Goal: Transaction & Acquisition: Book appointment/travel/reservation

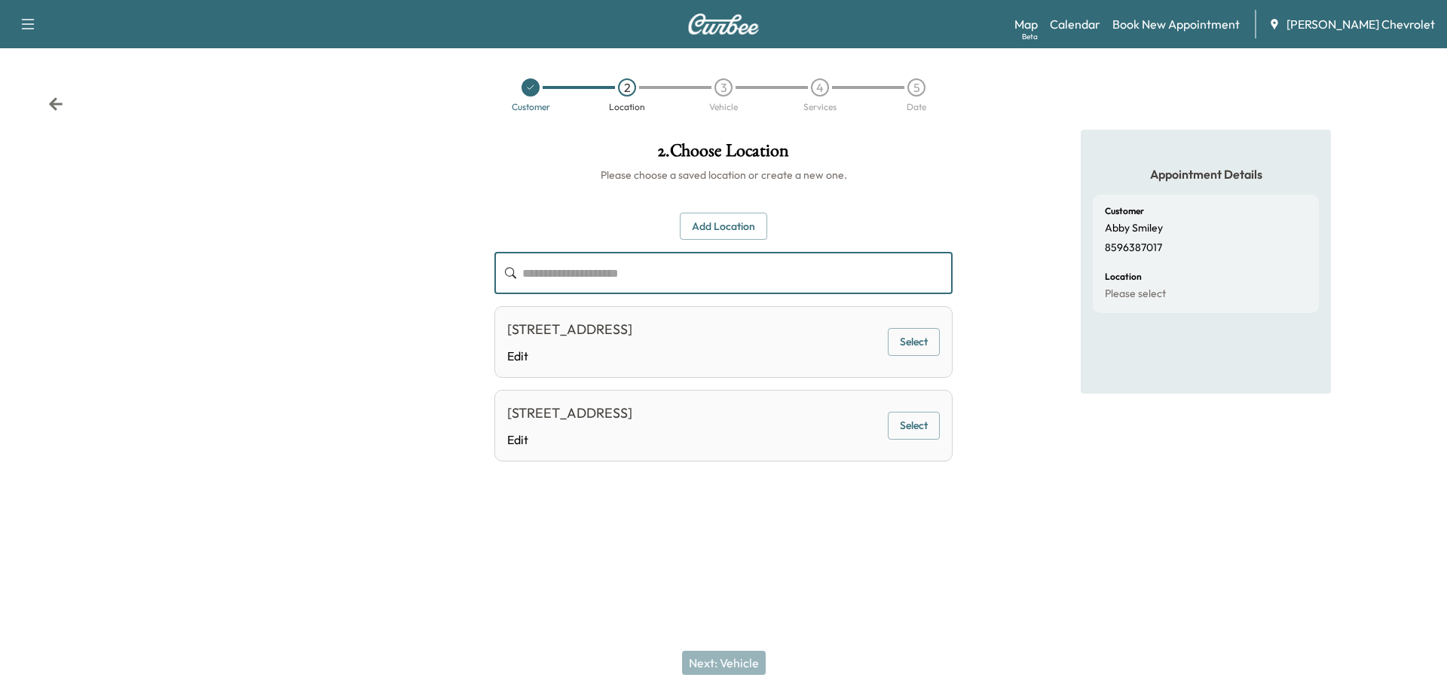
click at [51, 103] on icon at bounding box center [56, 103] width 14 height 13
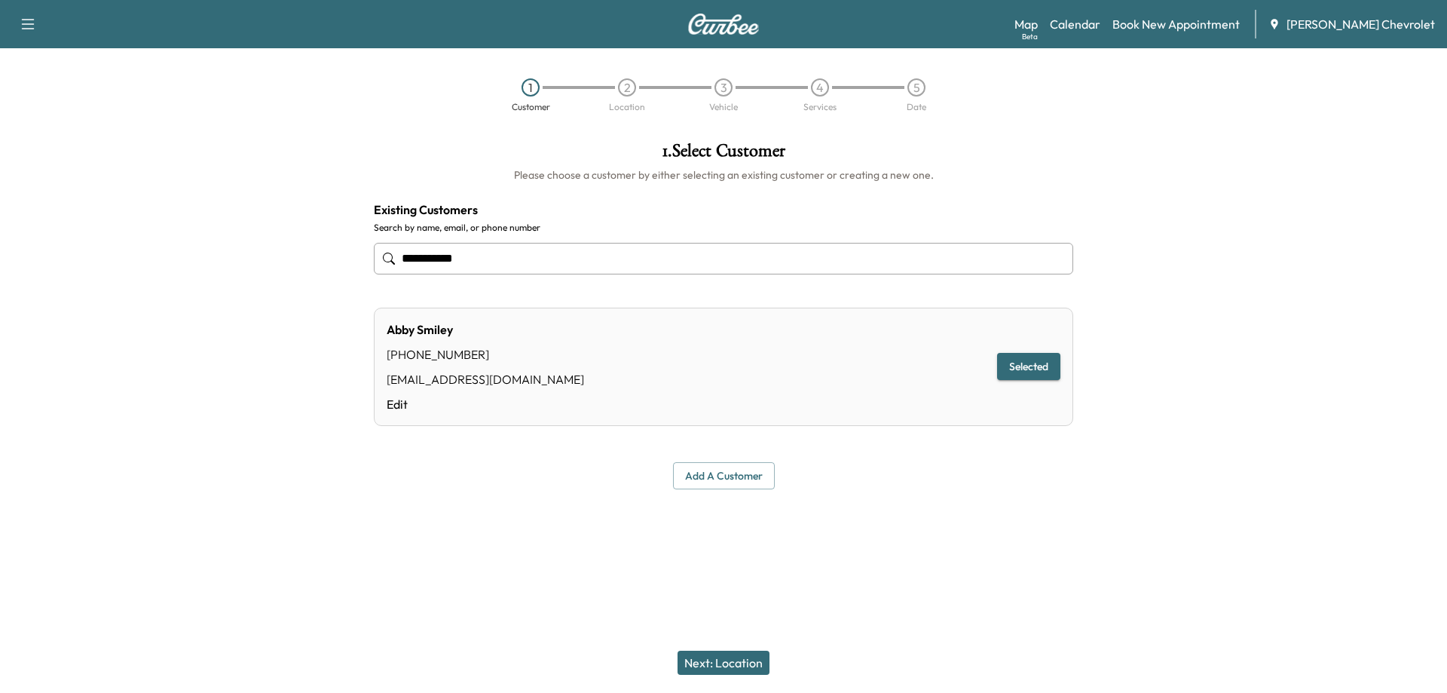
click at [540, 94] on div "1" at bounding box center [530, 87] width 96 height 18
drag, startPoint x: 488, startPoint y: 261, endPoint x: 322, endPoint y: 262, distance: 166.6
click at [322, 262] on div "**********" at bounding box center [723, 316] width 1447 height 372
click at [503, 265] on input "text" at bounding box center [723, 259] width 699 height 32
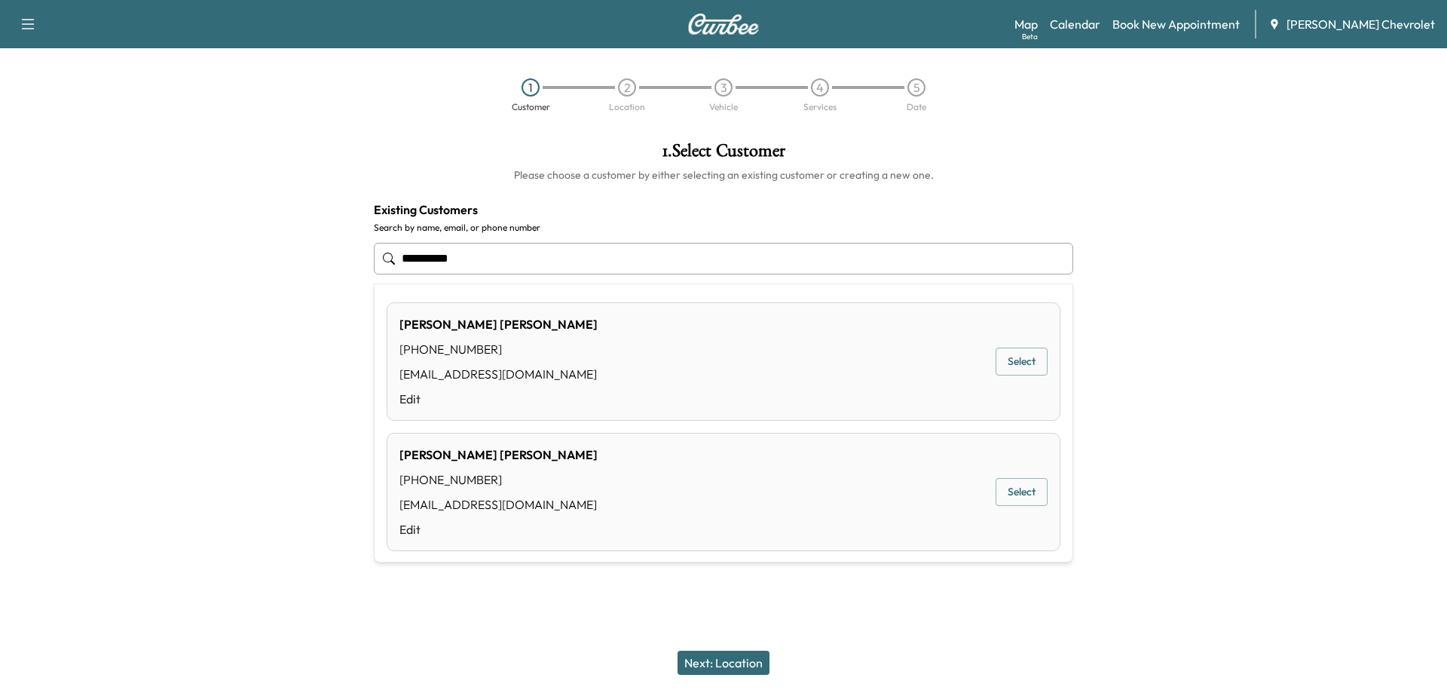
click at [548, 363] on div "[PERSON_NAME] [PHONE_NUMBER] [EMAIL_ADDRESS][DOMAIN_NAME] Edit" at bounding box center [498, 361] width 198 height 93
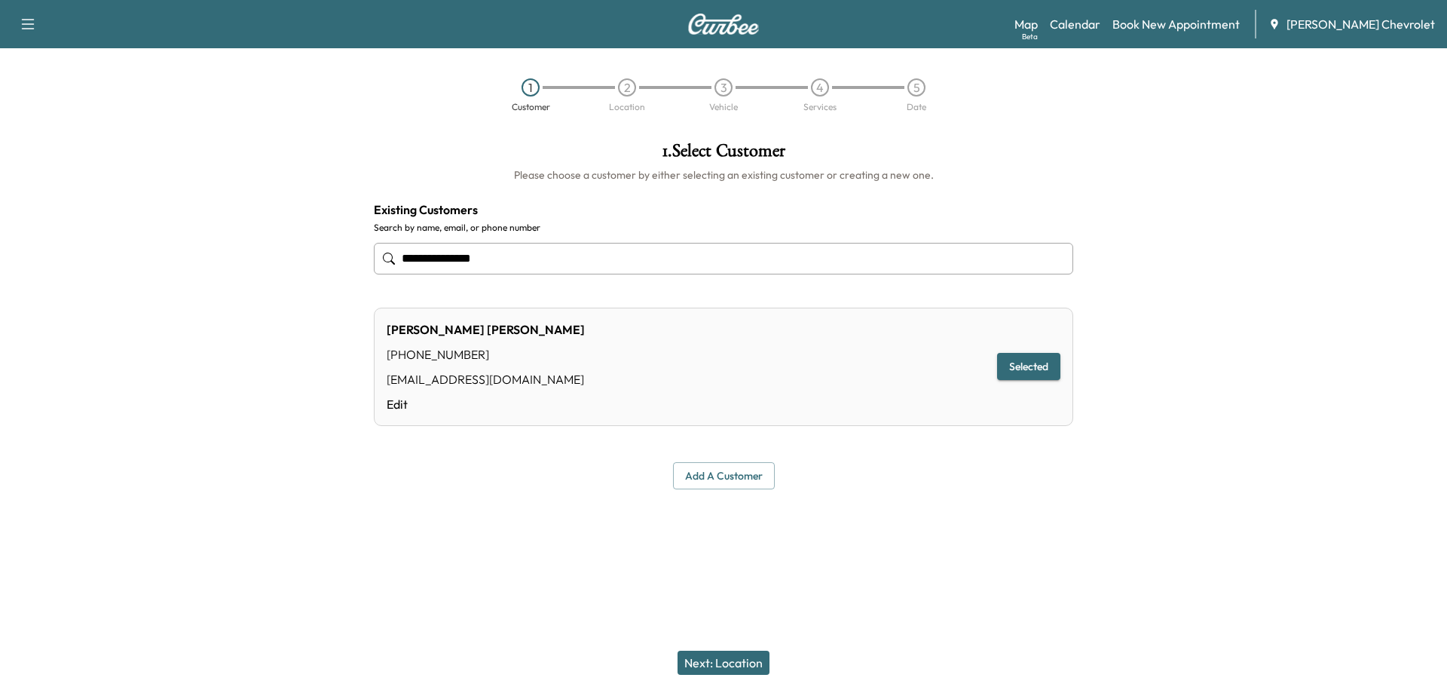
type input "**********"
click at [722, 662] on button "Next: Location" at bounding box center [724, 662] width 92 height 24
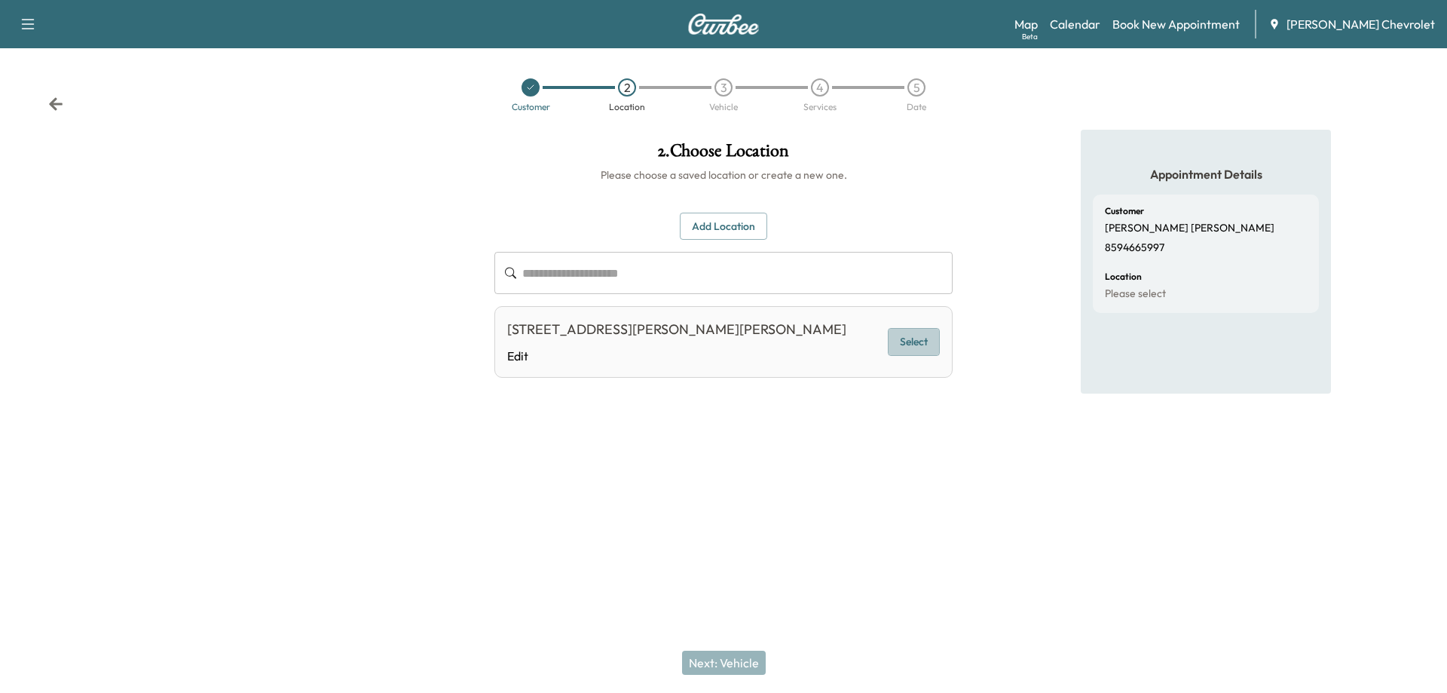
click at [908, 342] on button "Select" at bounding box center [914, 342] width 52 height 28
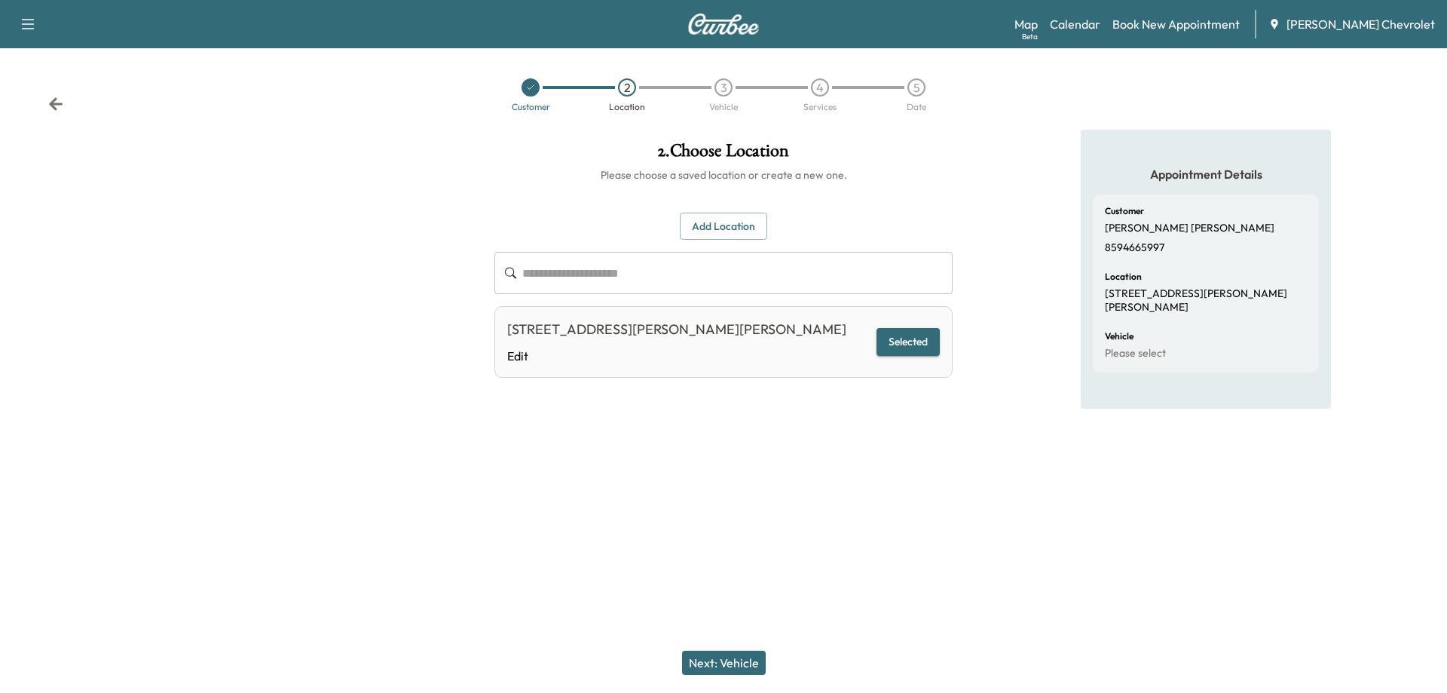
click at [708, 664] on button "Next: Vehicle" at bounding box center [724, 662] width 84 height 24
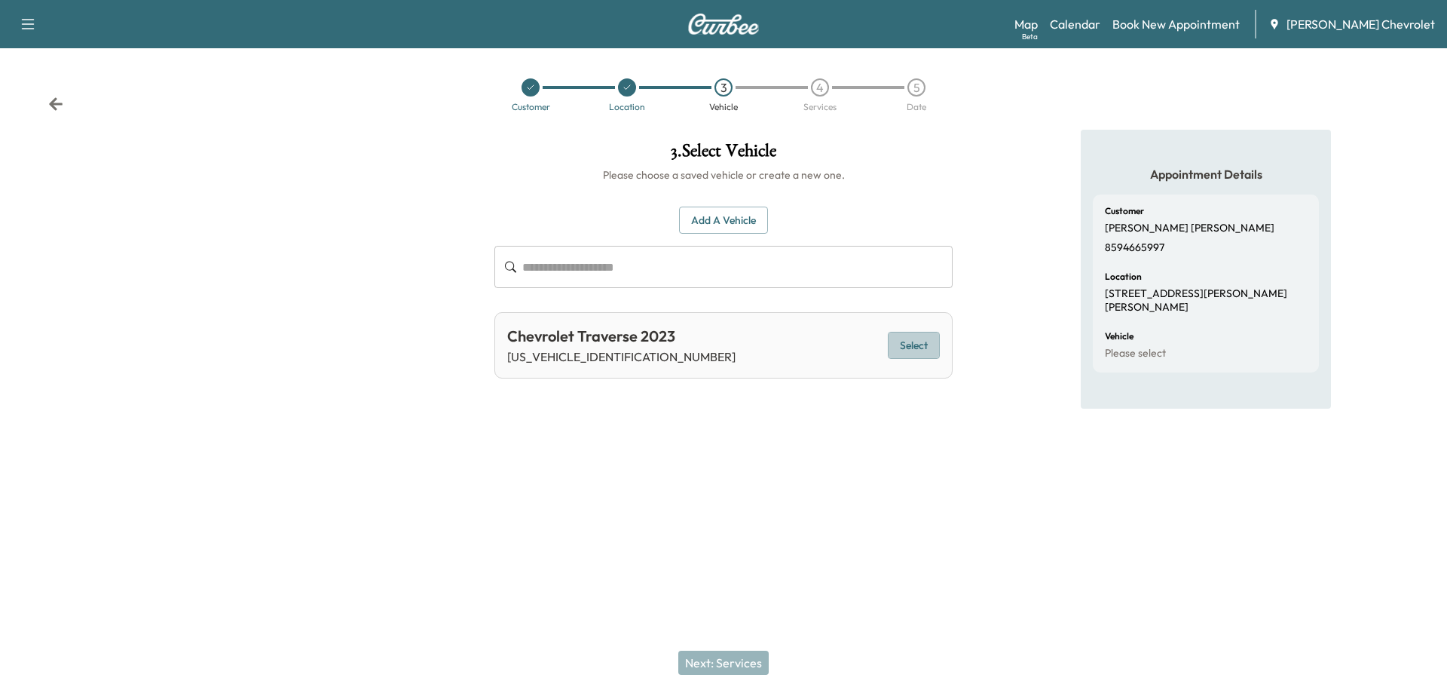
click at [919, 345] on button "Select" at bounding box center [914, 346] width 52 height 28
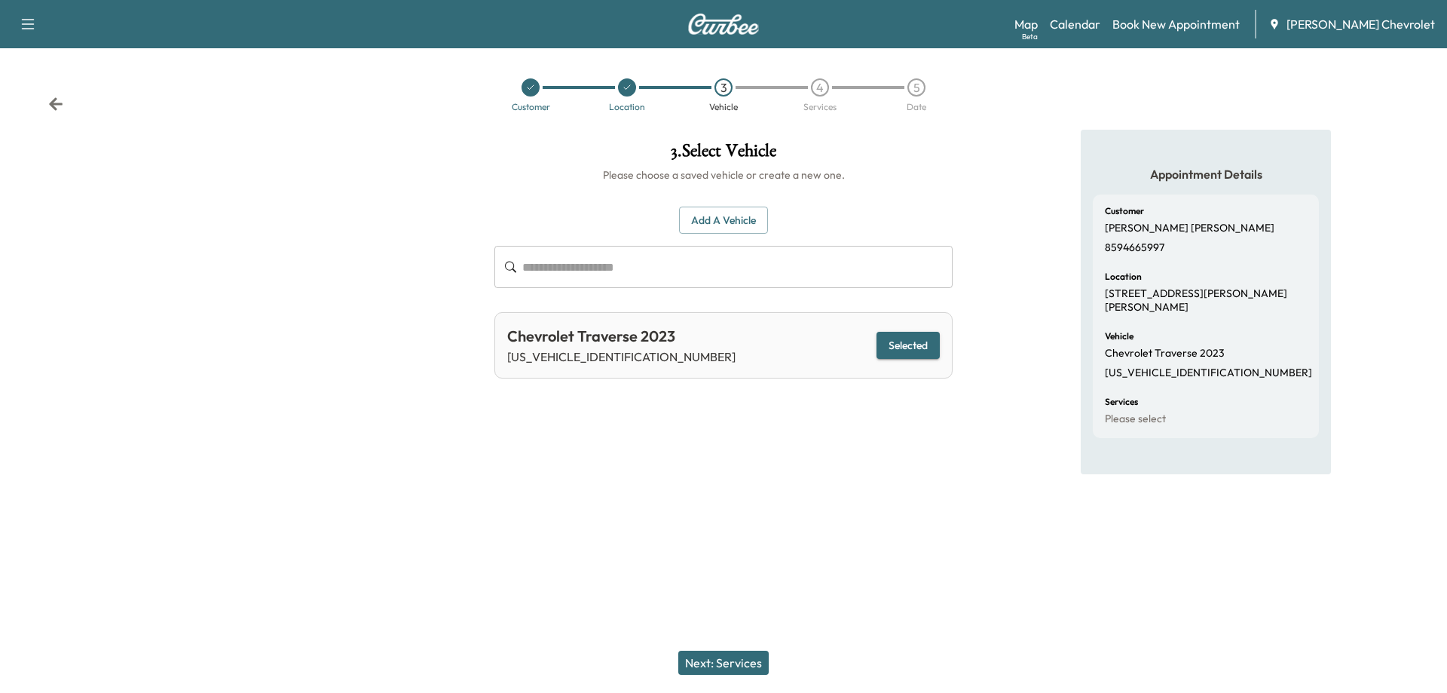
click at [714, 659] on button "Next: Services" at bounding box center [723, 662] width 90 height 24
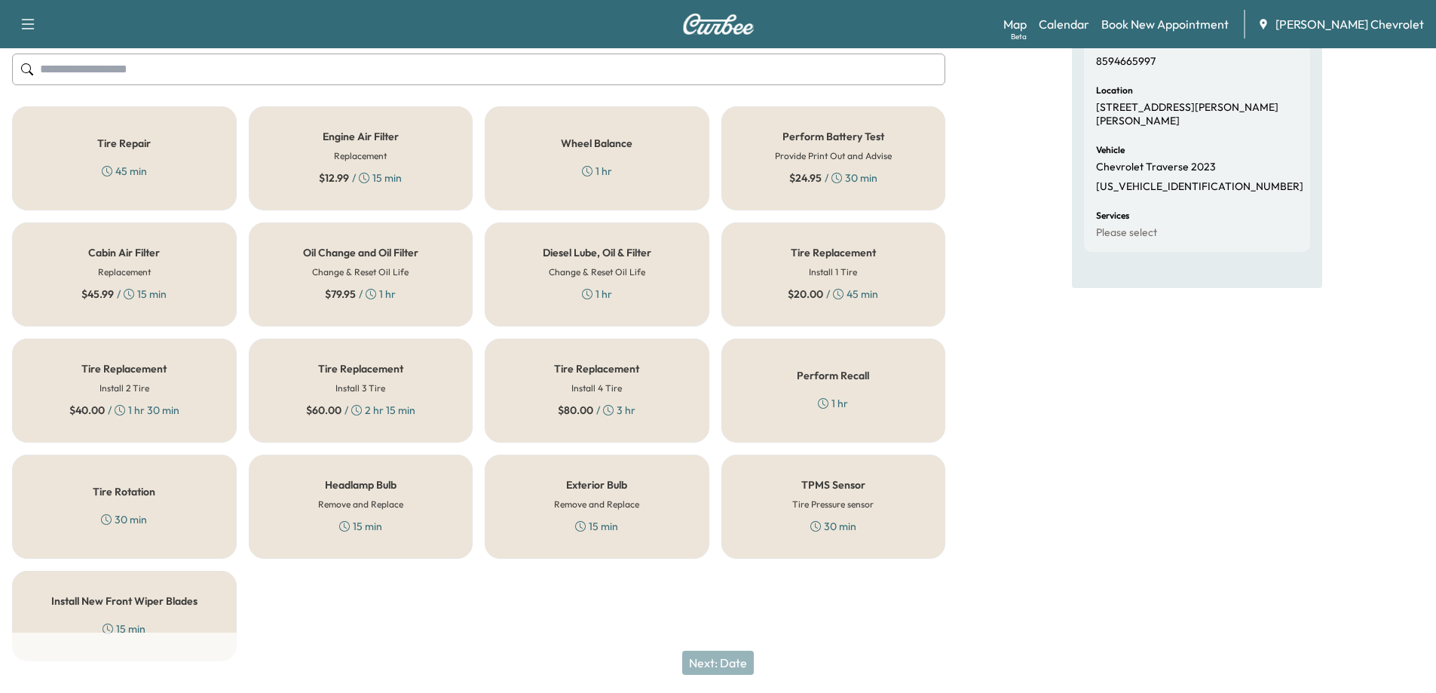
scroll to position [215, 0]
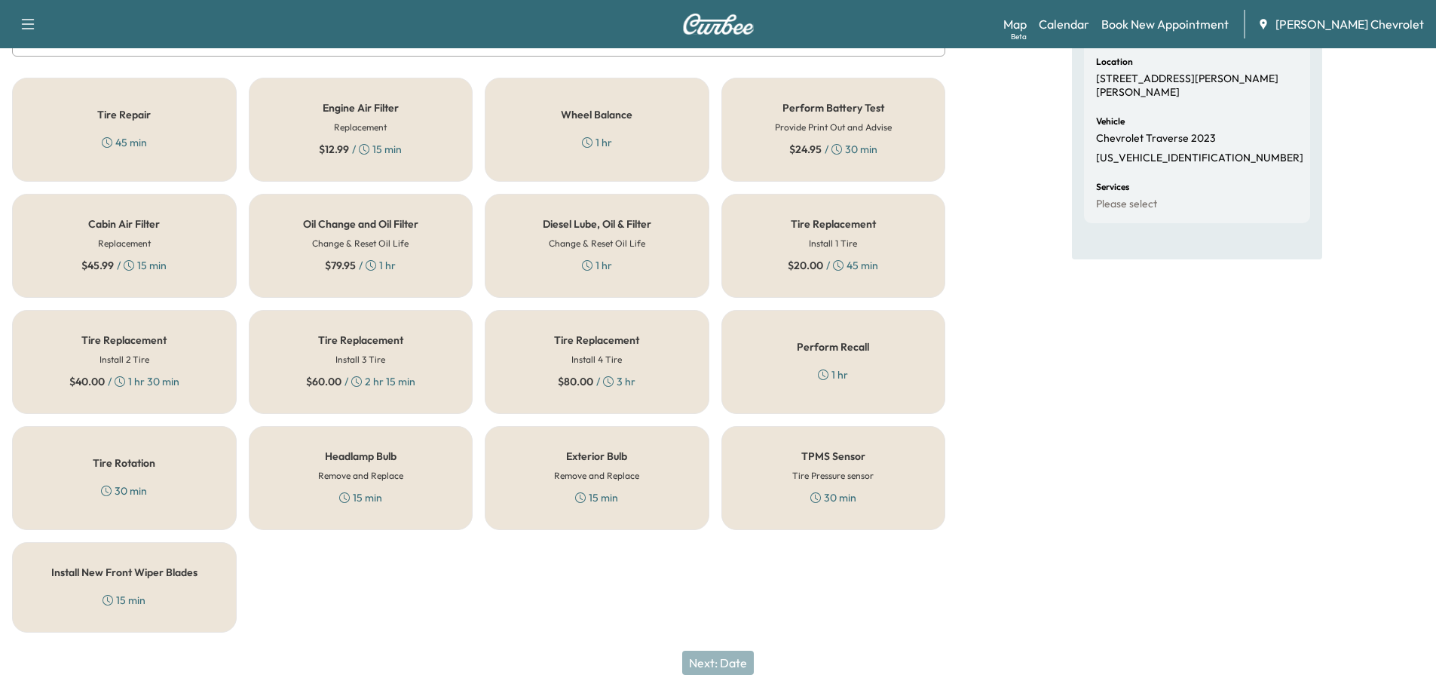
click at [414, 246] on div "Oil Change and Oil Filter Change & Reset Oil Life $ 79.95 / 1 hr" at bounding box center [361, 246] width 225 height 104
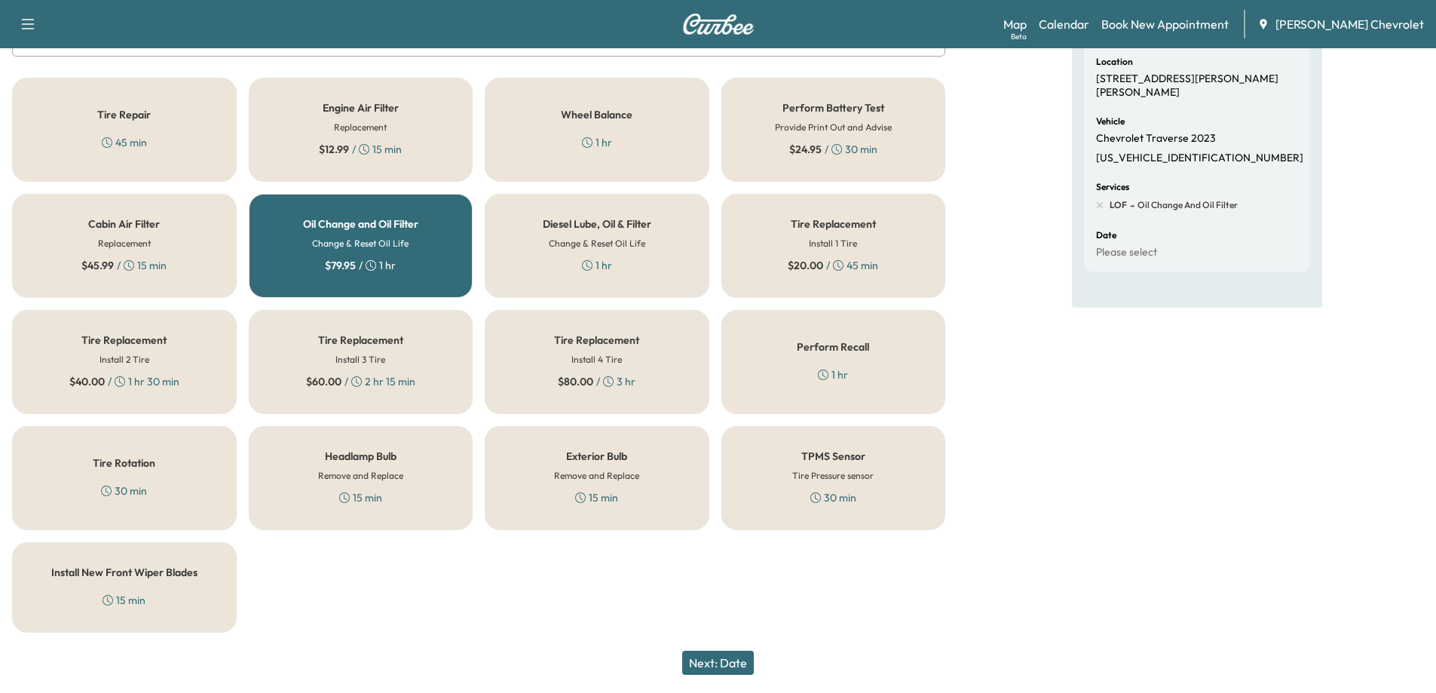
click at [747, 667] on button "Next: Date" at bounding box center [718, 662] width 72 height 24
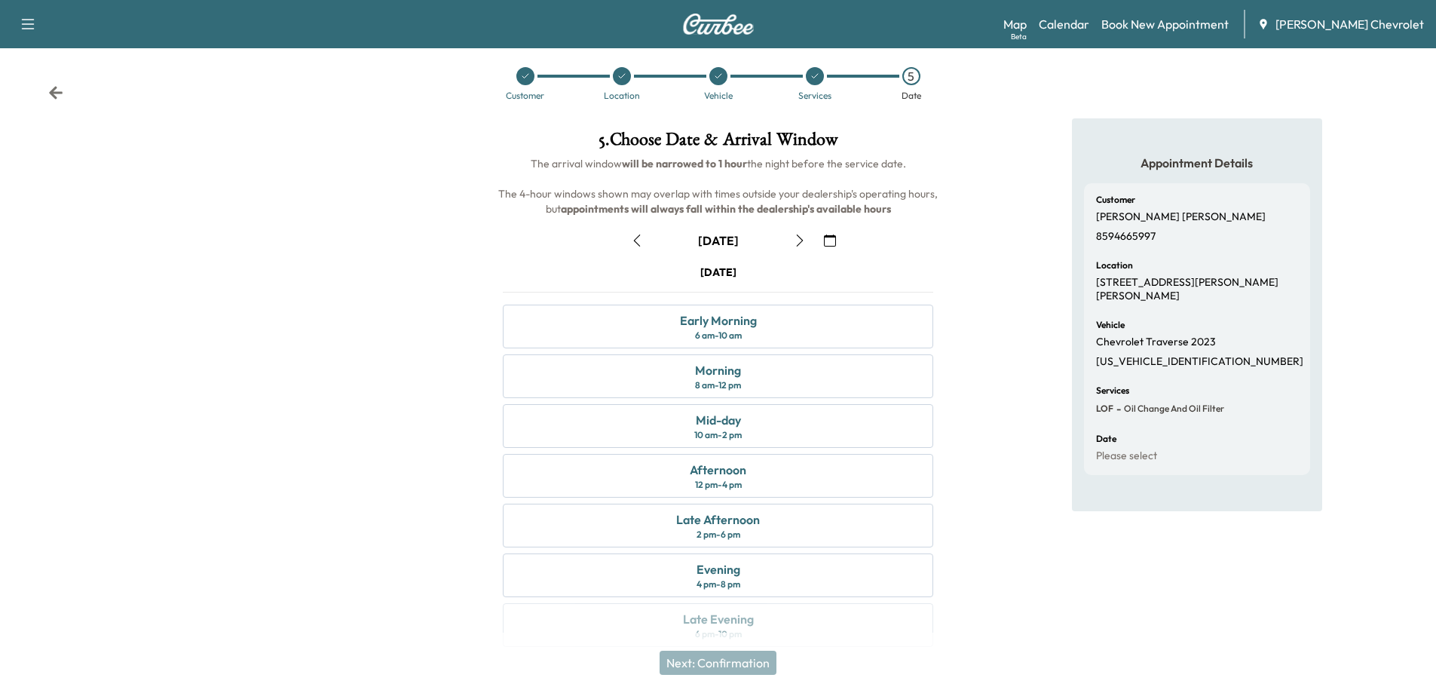
scroll to position [0, 0]
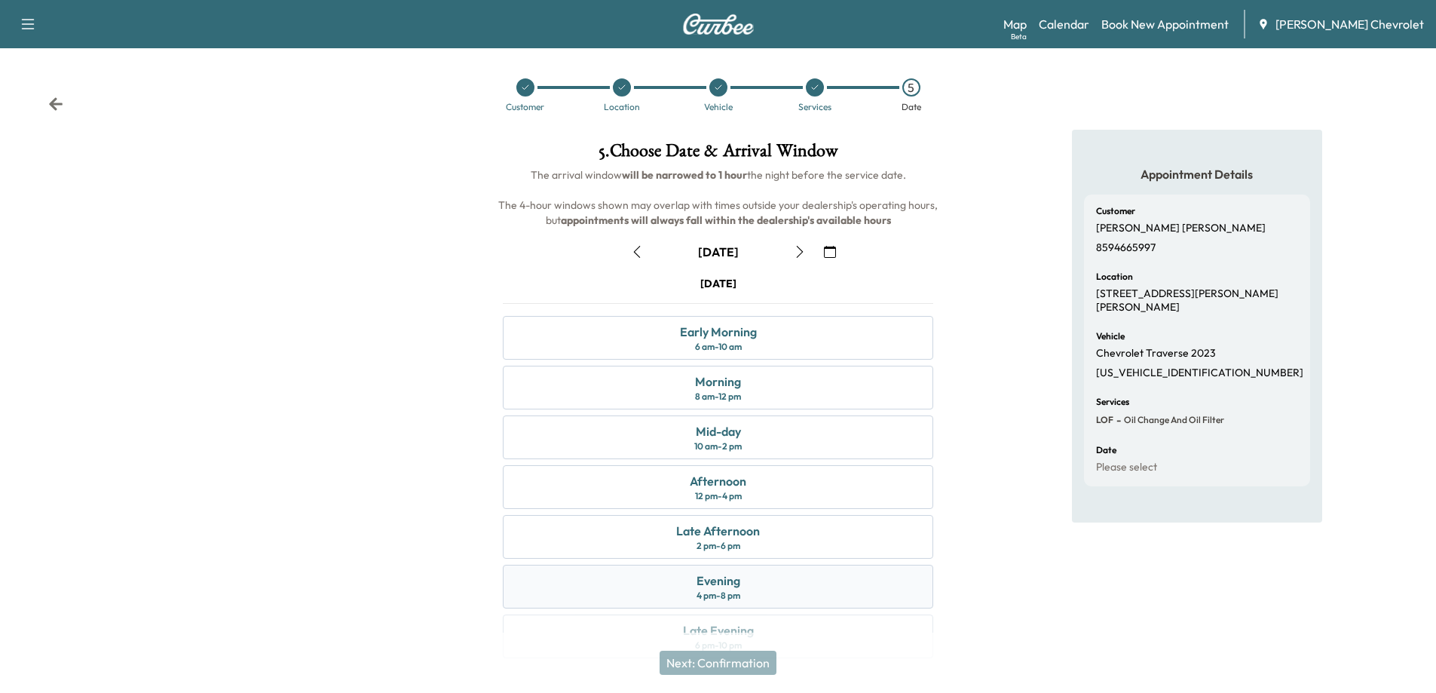
click at [728, 588] on div "Evening" at bounding box center [718, 580] width 44 height 18
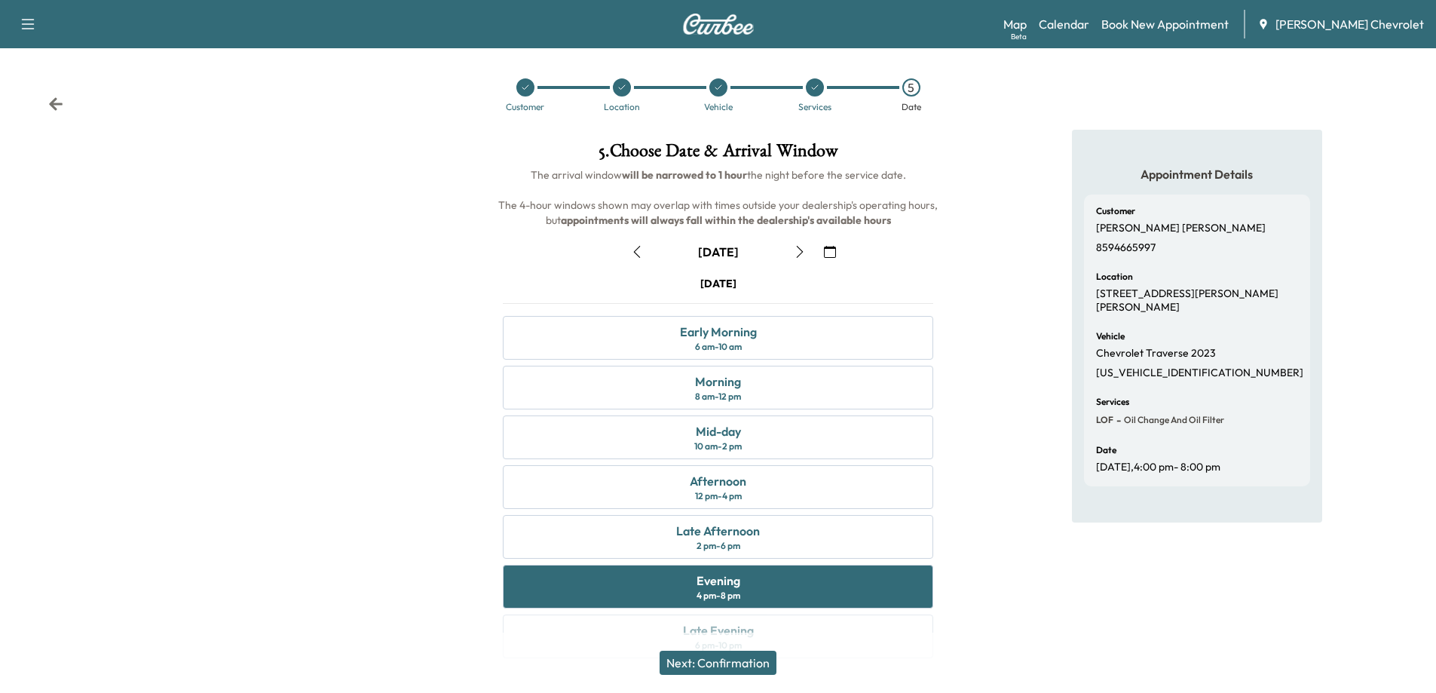
click at [799, 249] on icon "button" at bounding box center [800, 252] width 12 height 12
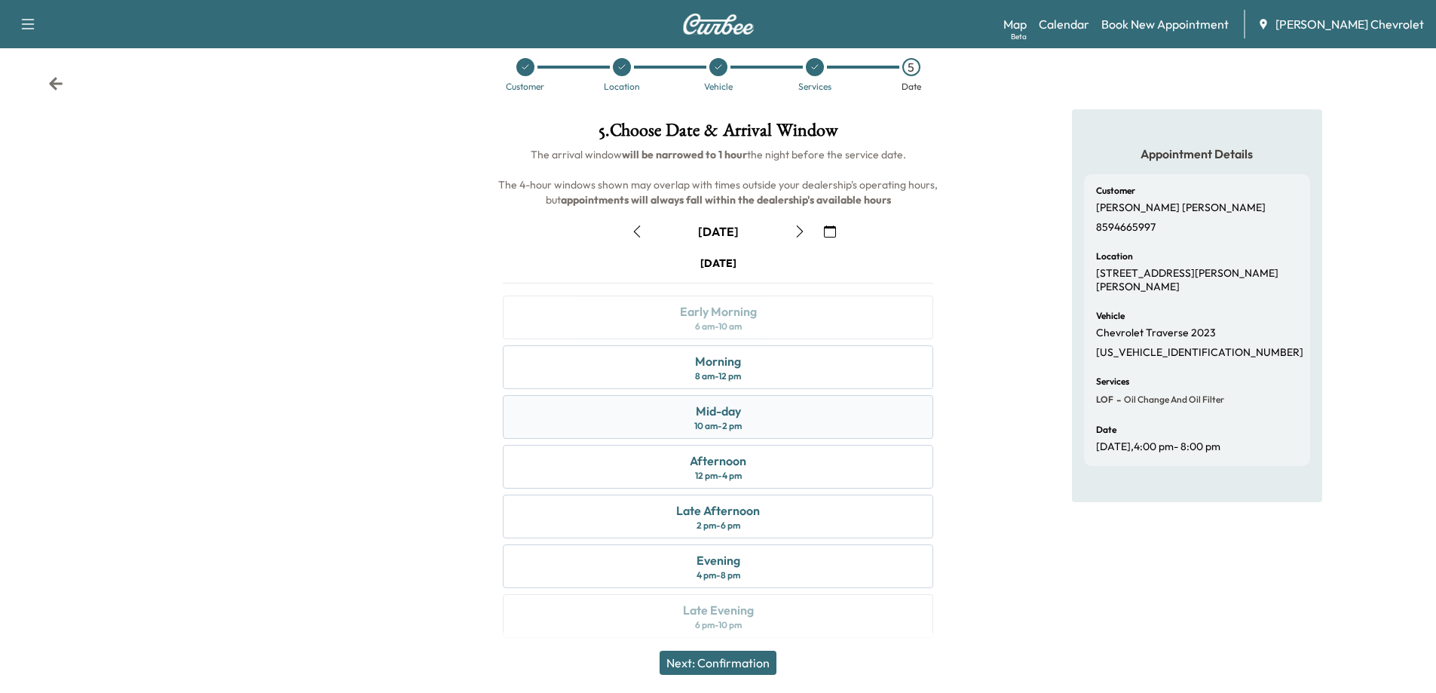
scroll to position [32, 0]
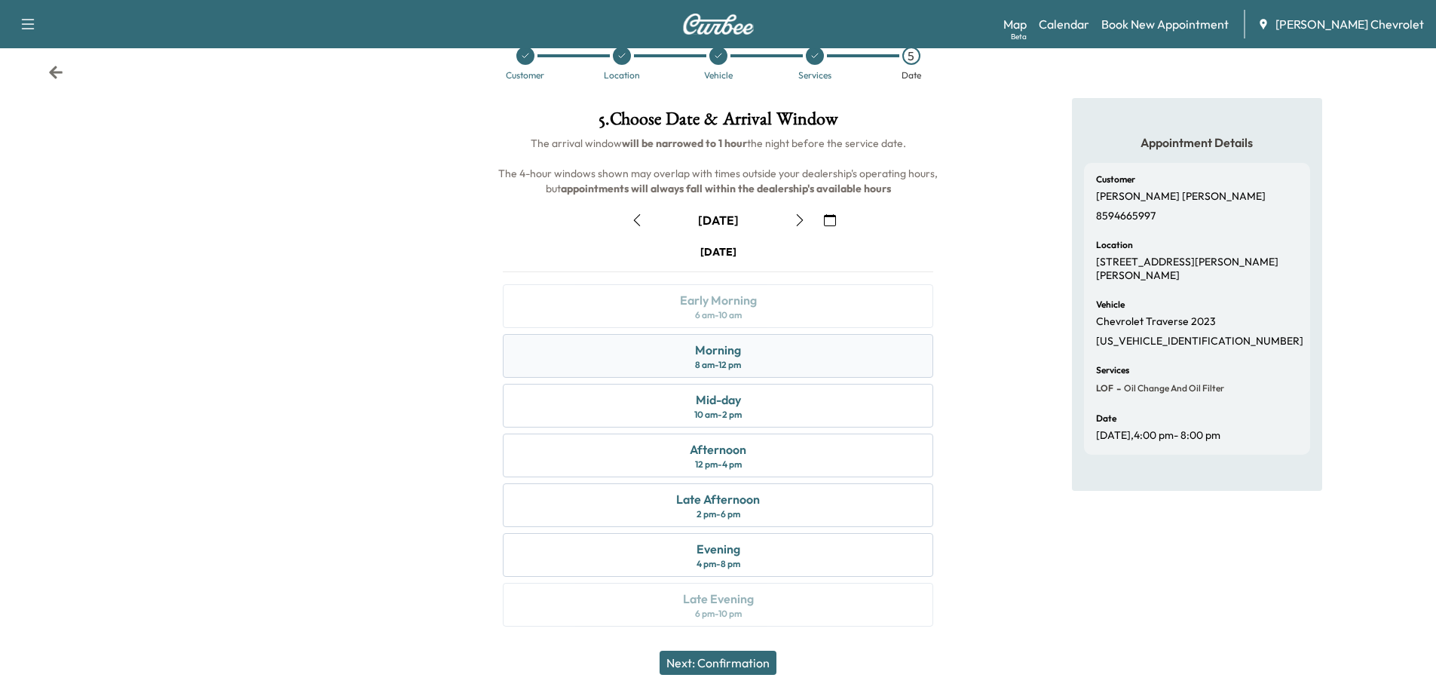
click at [733, 372] on div "Morning 8 am - 12 pm" at bounding box center [718, 356] width 430 height 44
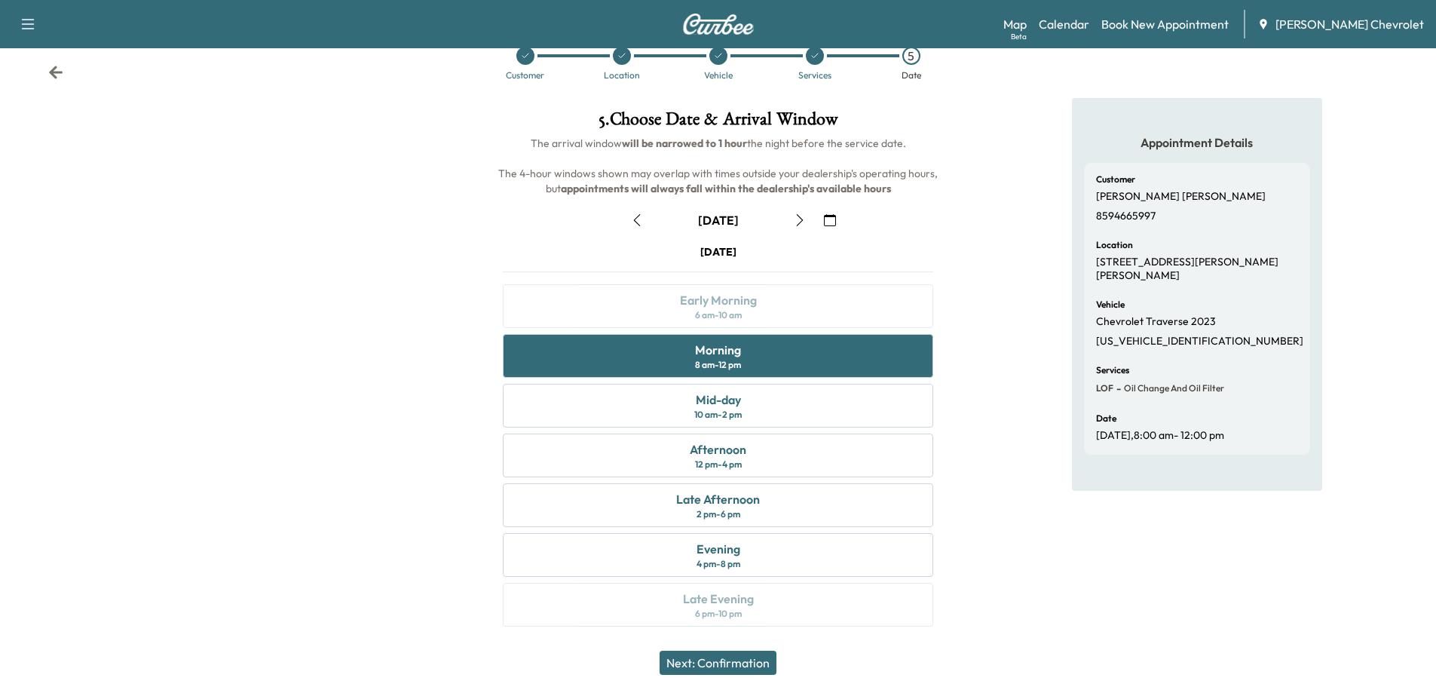
click at [745, 662] on button "Next: Confirmation" at bounding box center [717, 662] width 117 height 24
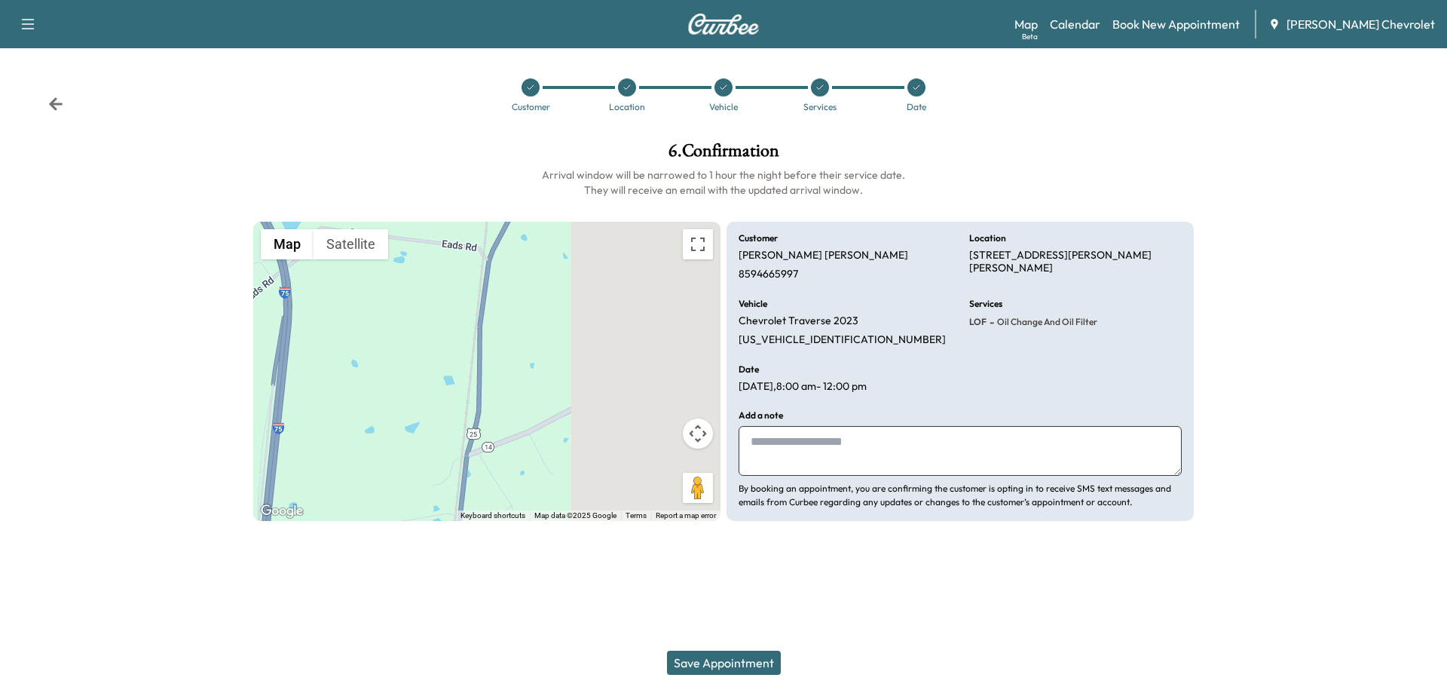
click at [774, 442] on textarea at bounding box center [960, 451] width 443 height 50
click at [739, 662] on button "Save Appointment" at bounding box center [724, 662] width 114 height 24
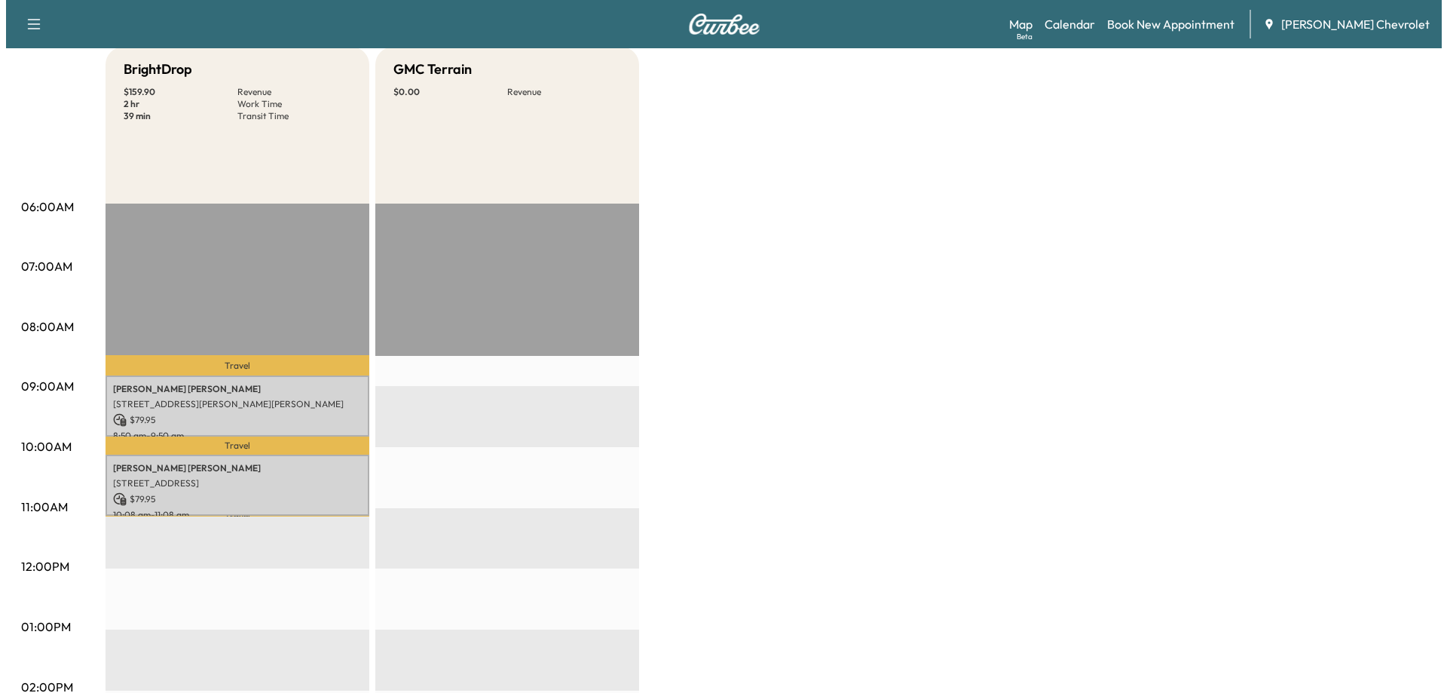
scroll to position [151, 0]
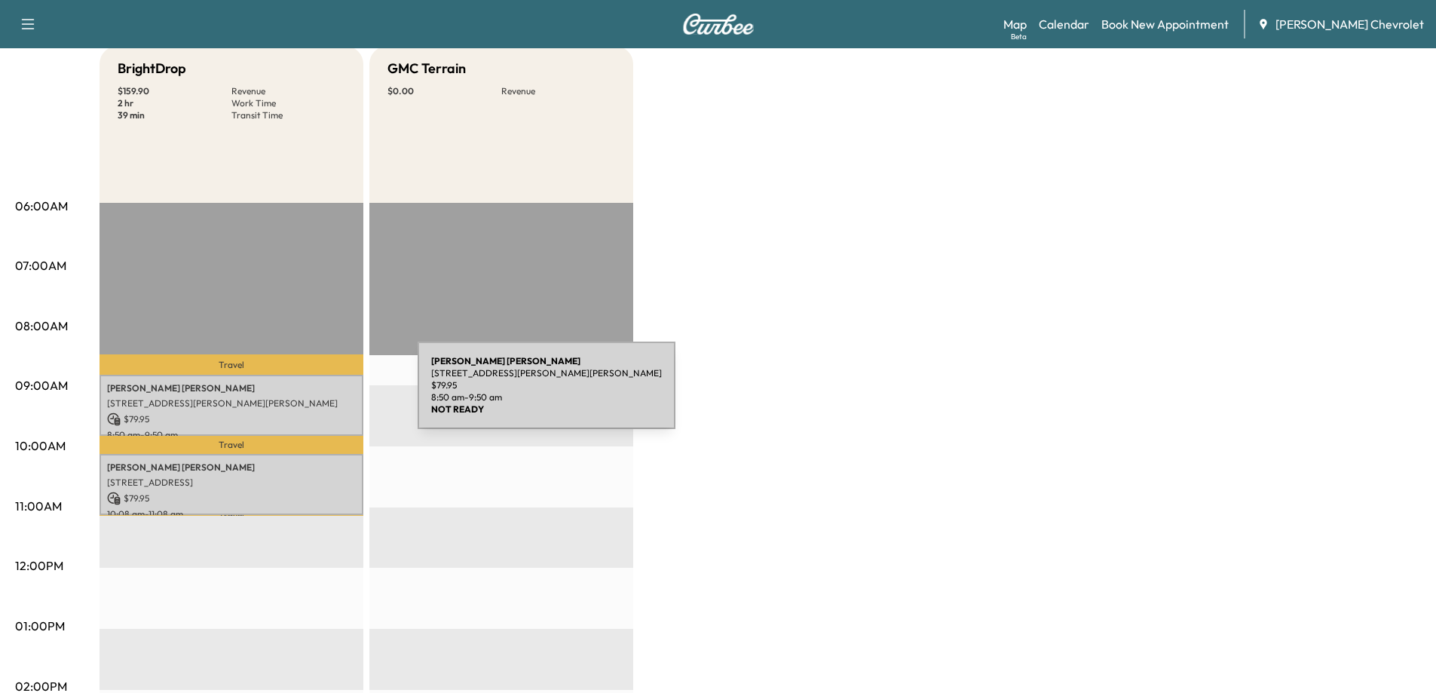
click at [304, 394] on div "[PERSON_NAME] [STREET_ADDRESS][PERSON_NAME][PERSON_NAME] $ 79.95 8:50 am - 9:50…" at bounding box center [231, 405] width 264 height 61
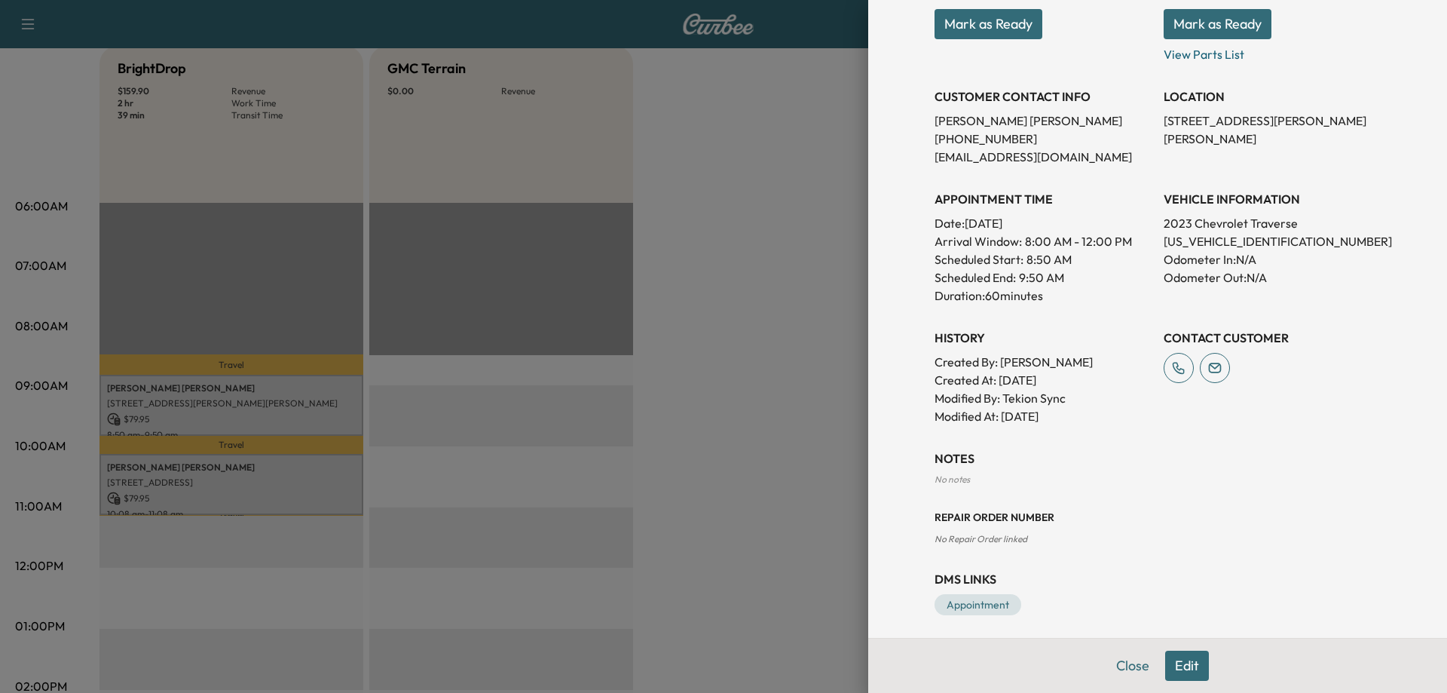
scroll to position [248, 0]
